Goal: Task Accomplishment & Management: Use online tool/utility

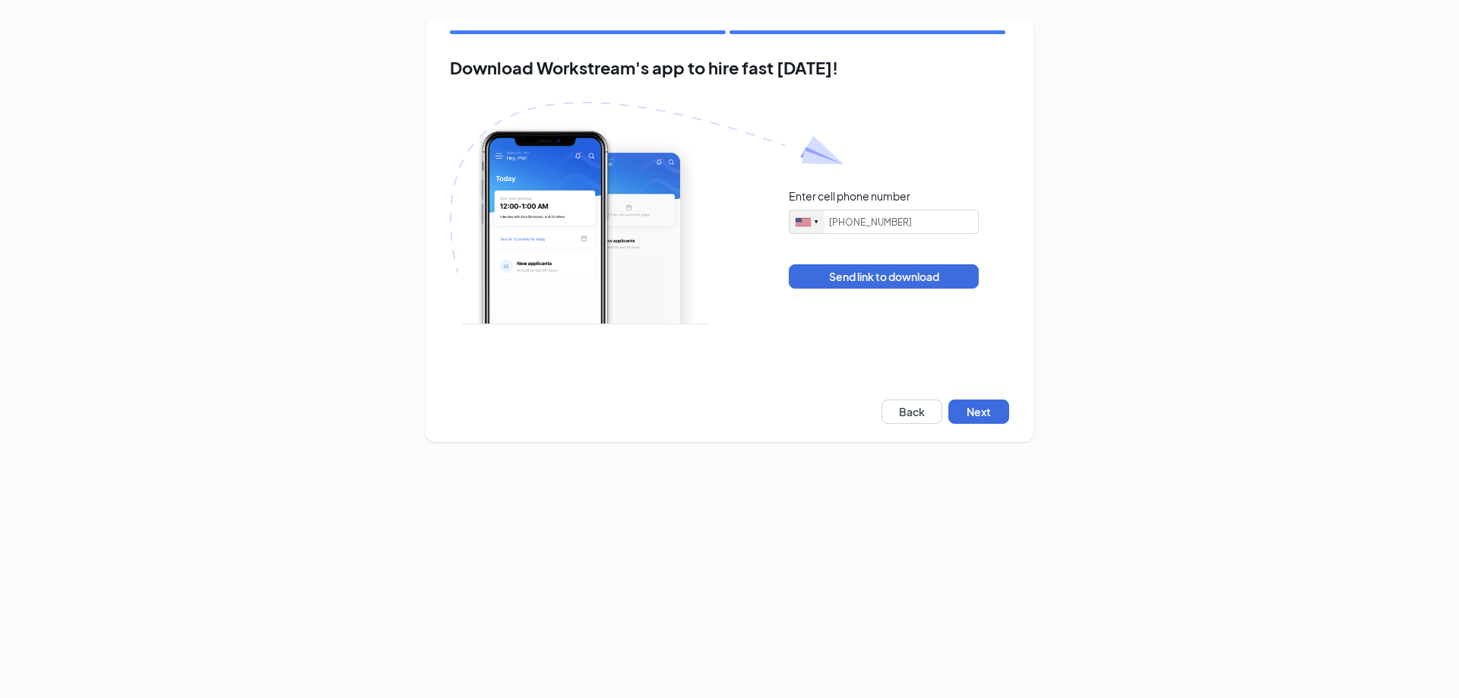
type input "(410) 480-2300"
click at [970, 409] on button "Next" at bounding box center [978, 412] width 61 height 24
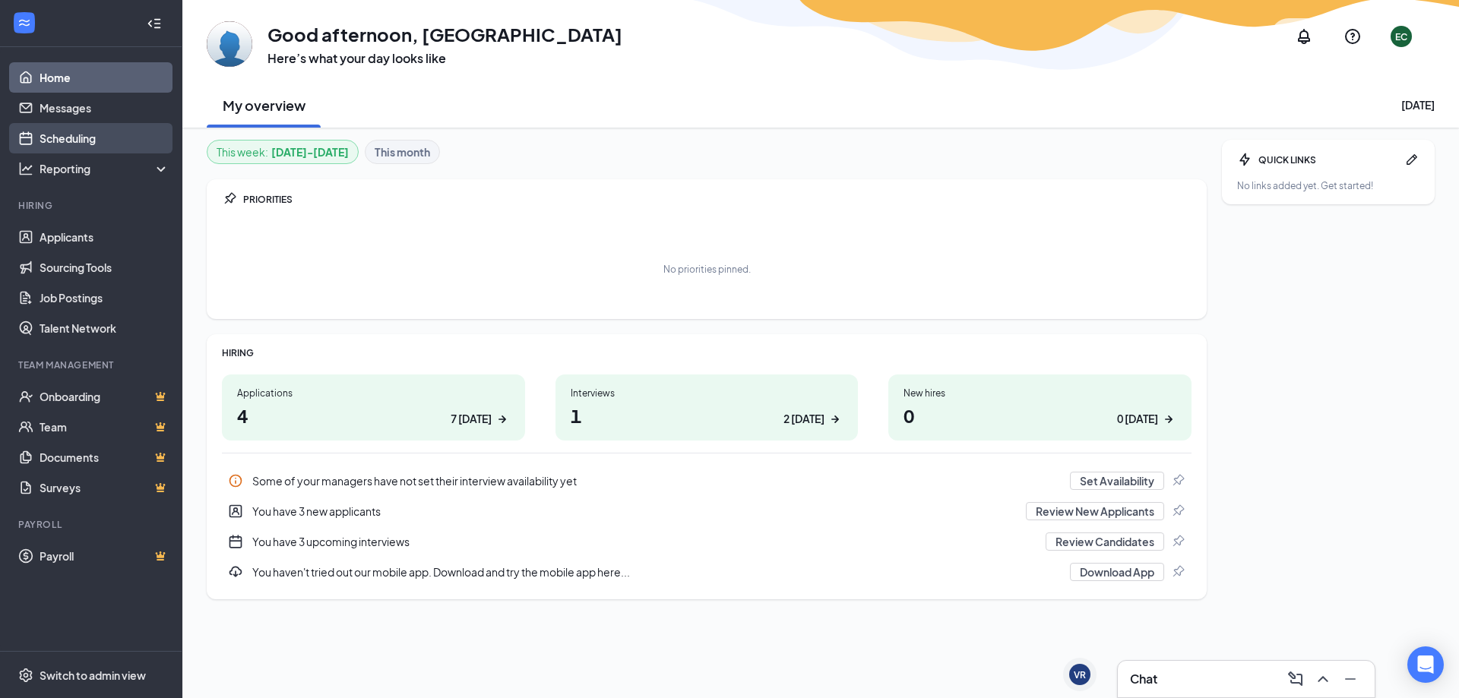
click at [84, 131] on link "Scheduling" at bounding box center [105, 138] width 130 height 30
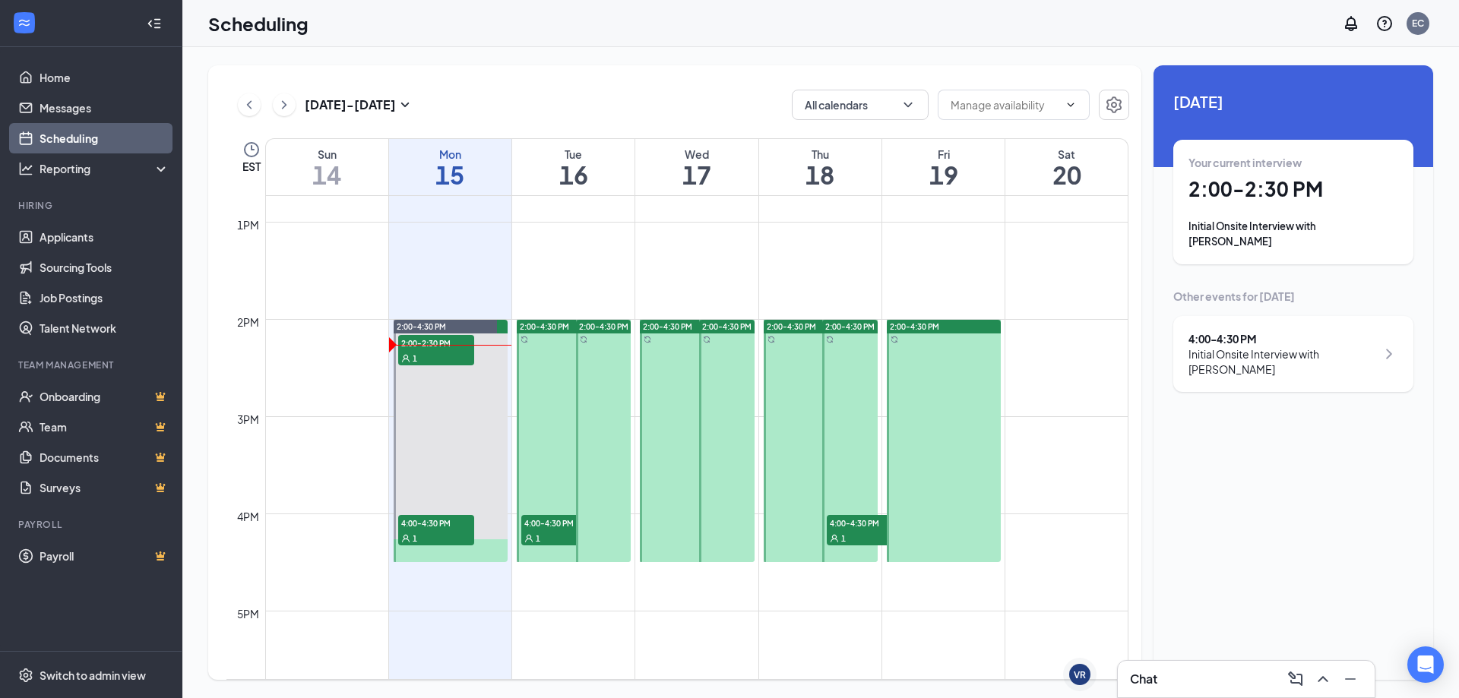
scroll to position [1239, 0]
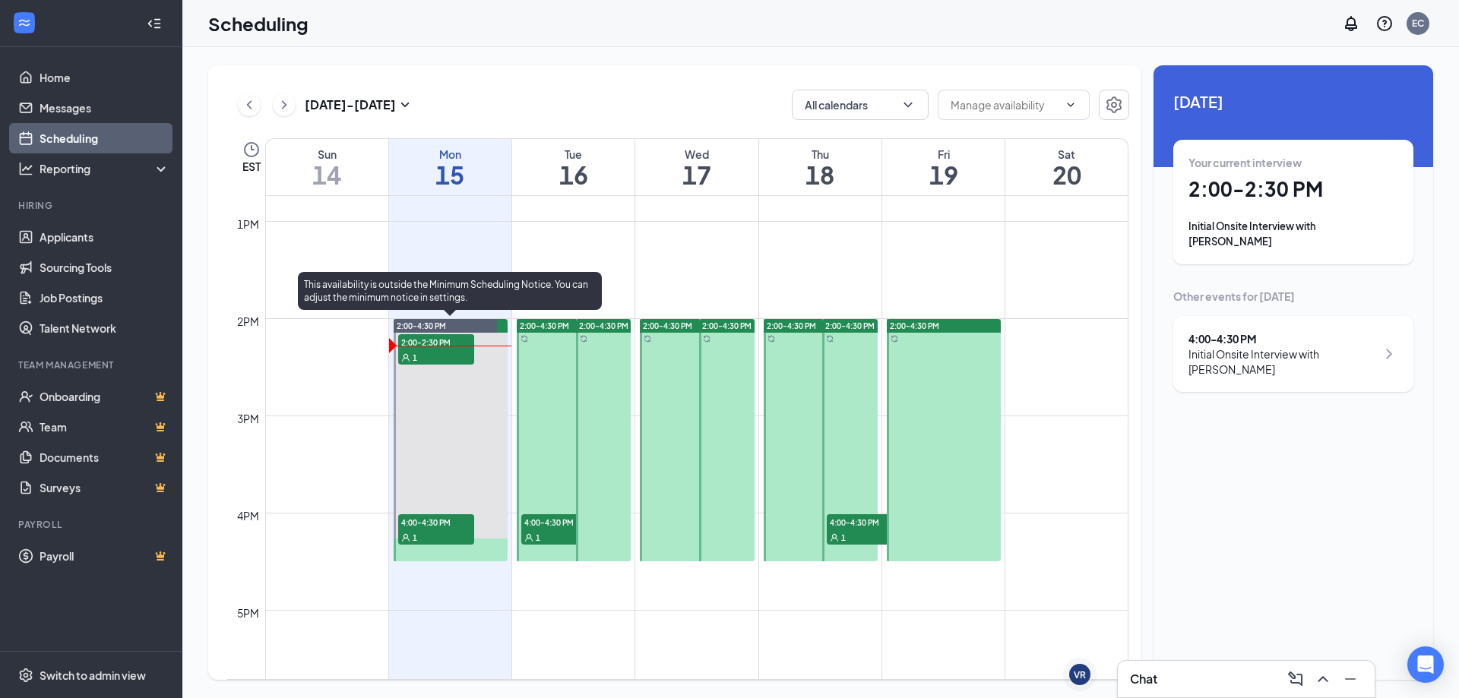
click at [416, 356] on span "1" at bounding box center [415, 358] width 5 height 11
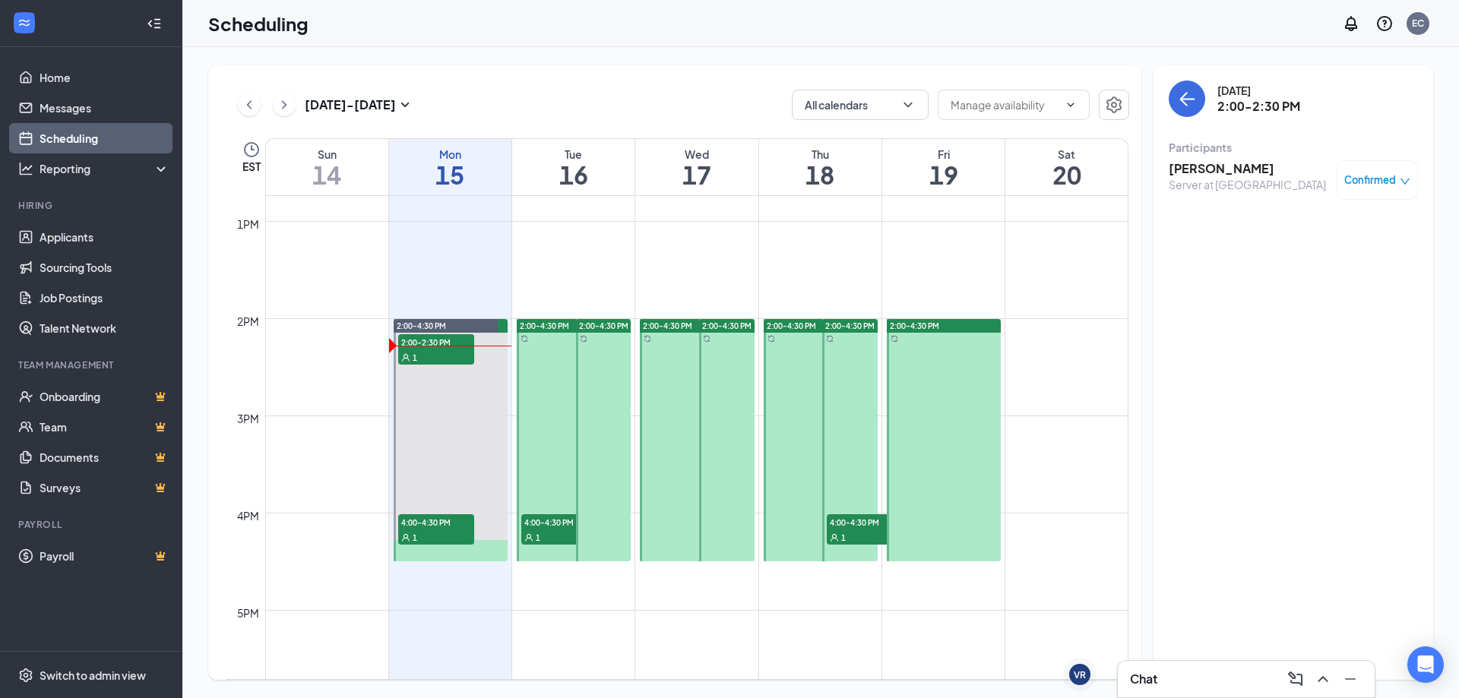
click at [1240, 169] on h3 "[PERSON_NAME]" at bounding box center [1247, 168] width 157 height 17
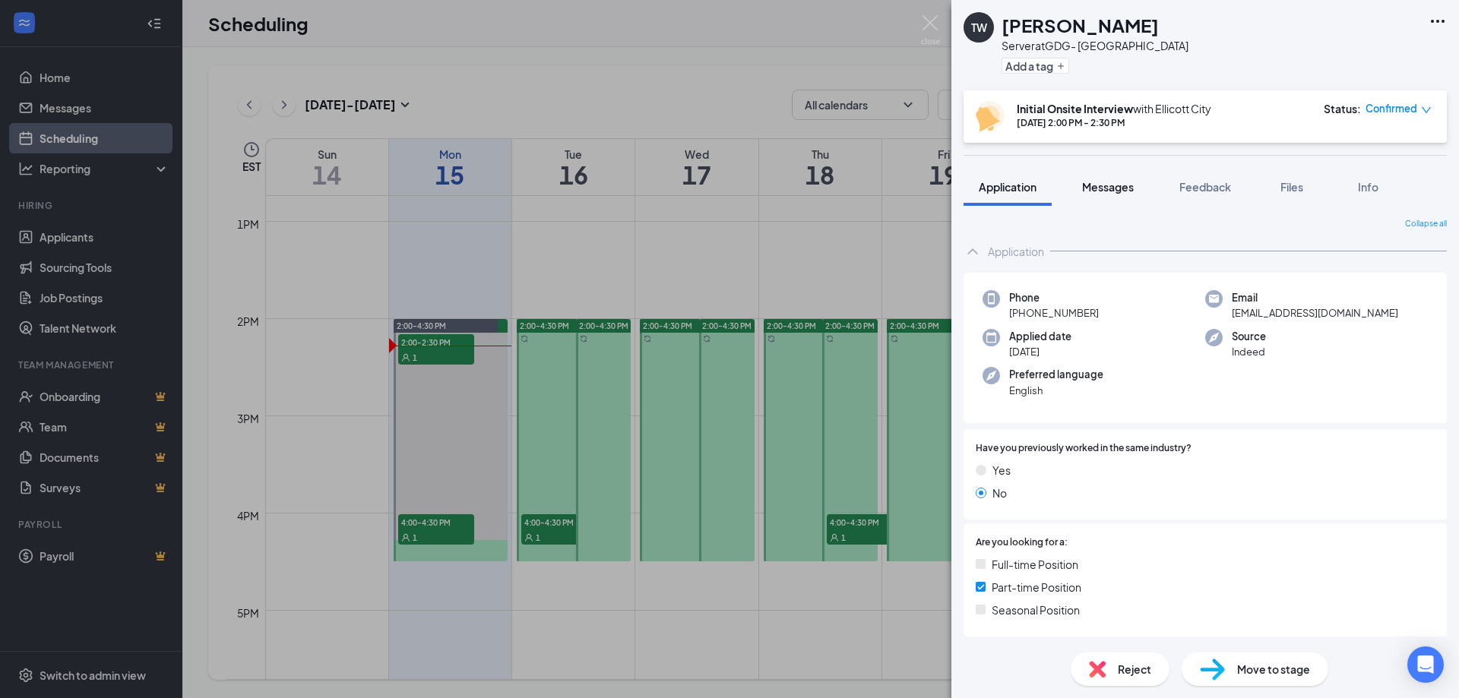
click at [1120, 177] on button "Messages" at bounding box center [1108, 187] width 82 height 38
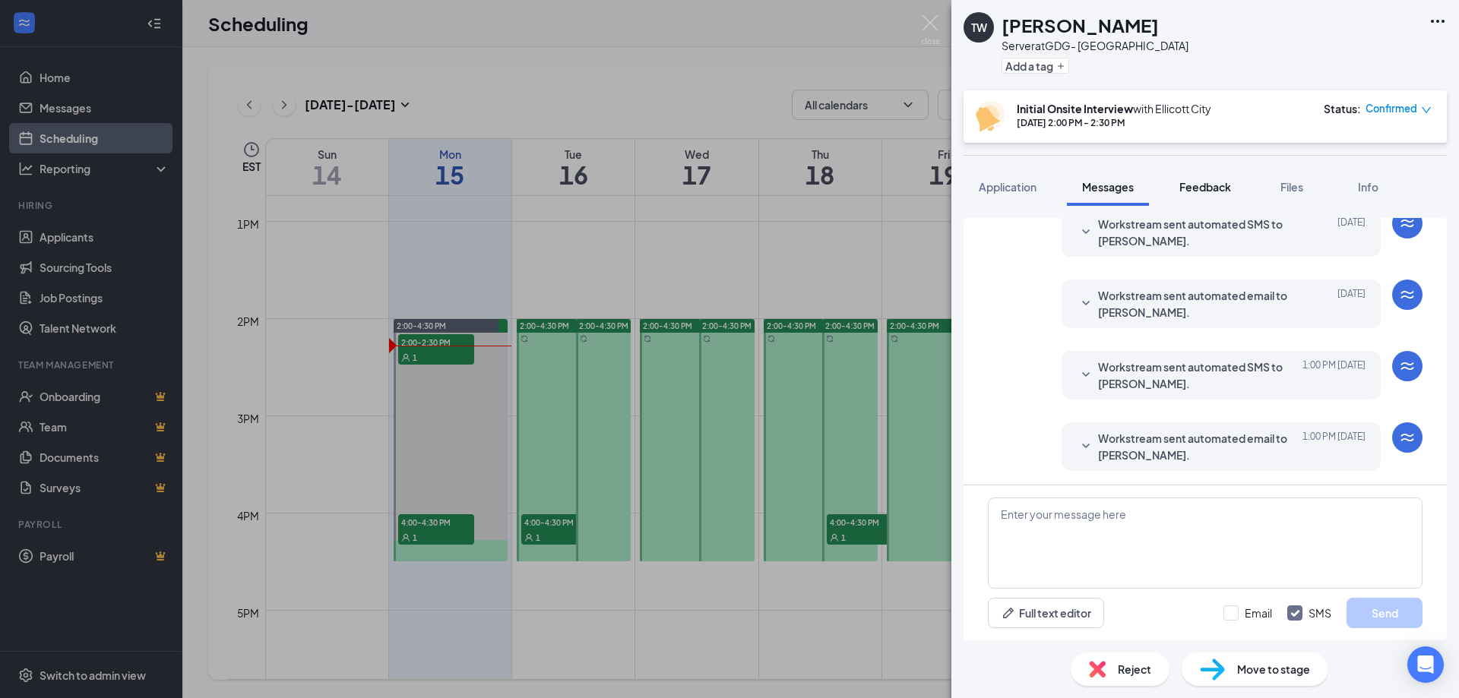
scroll to position [480, 0]
click at [1187, 189] on span "Feedback" at bounding box center [1205, 187] width 52 height 14
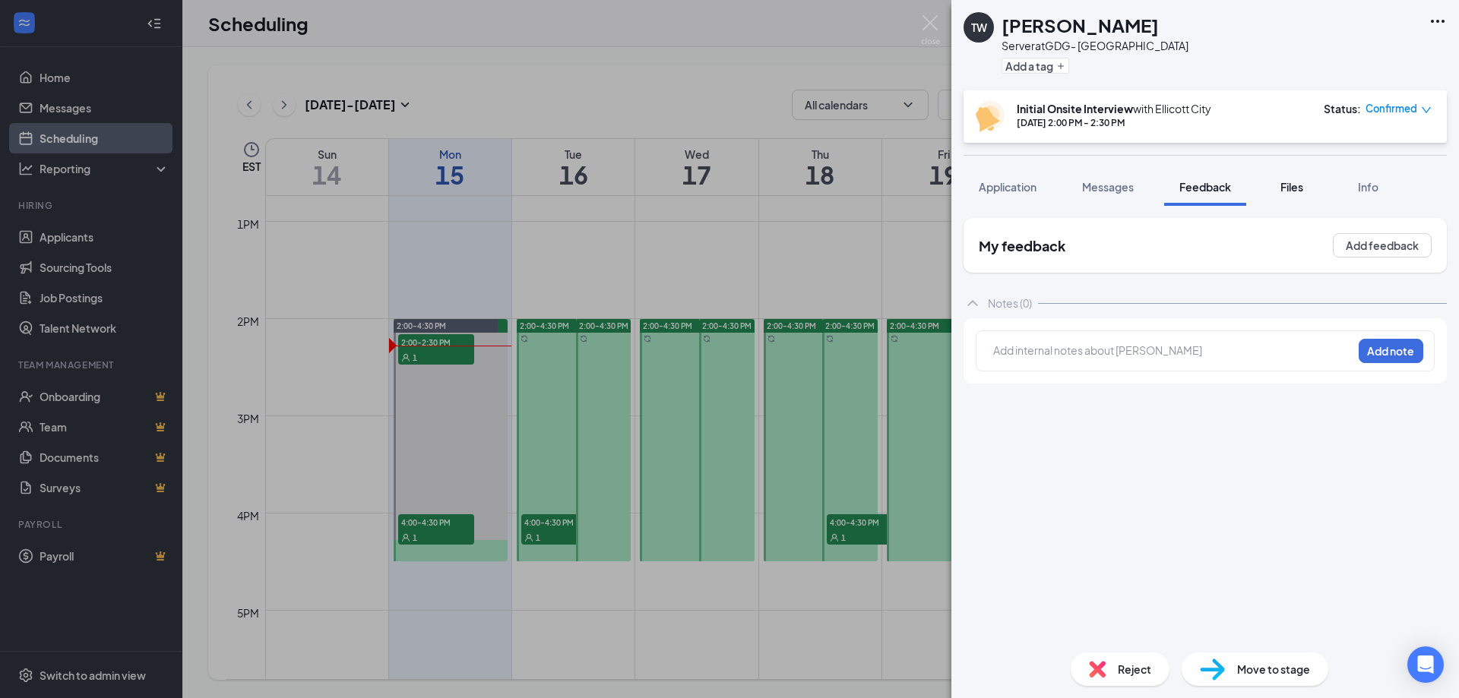
click at [1268, 186] on button "Files" at bounding box center [1291, 187] width 61 height 38
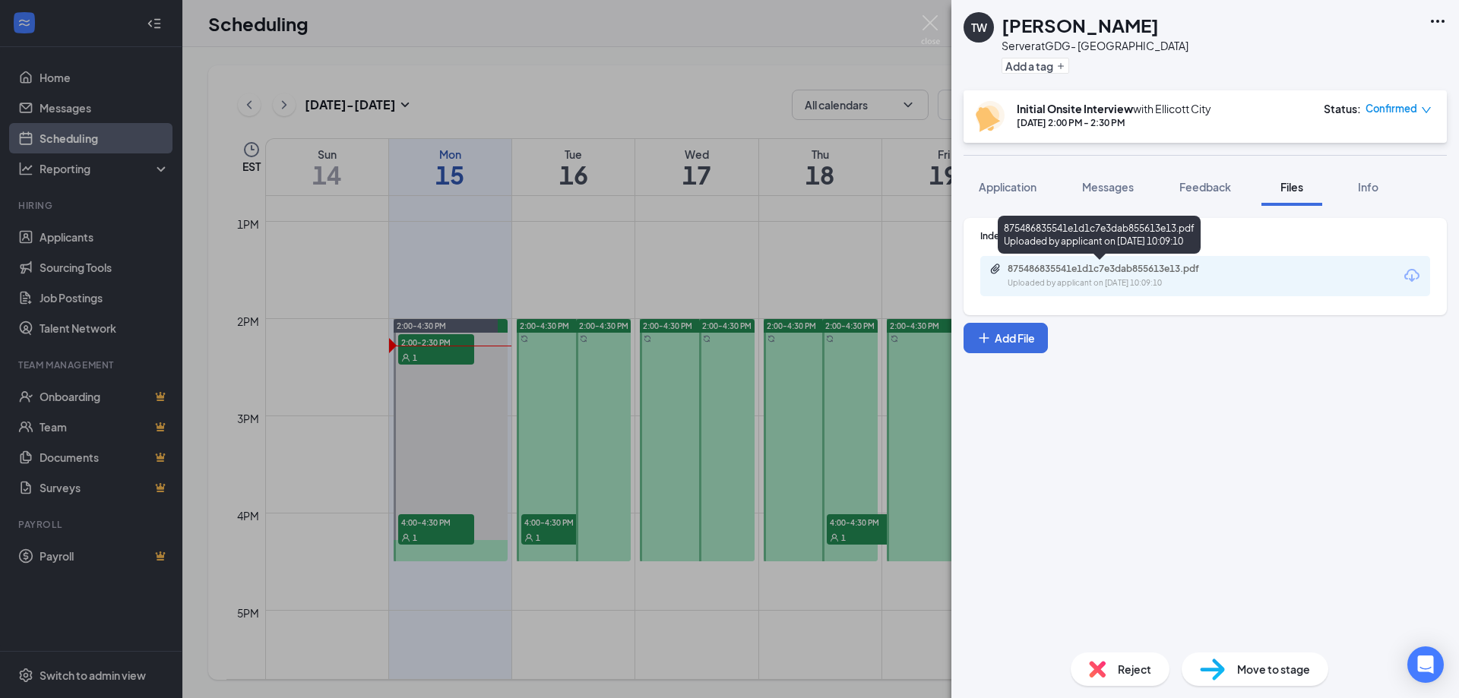
click at [1127, 268] on div "875486835541e1d1c7e3dab855613e13.pdf" at bounding box center [1114, 269] width 213 height 12
click at [825, 84] on div "TW [PERSON_NAME] Server at GDG- [GEOGRAPHIC_DATA] Add a tag Initial Onsite Inte…" at bounding box center [729, 349] width 1459 height 698
